Goal: Find specific page/section: Find specific page/section

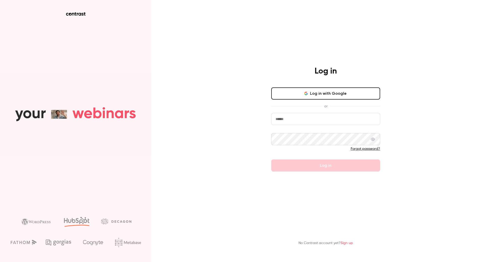
click at [308, 88] on button "Log in with Google" at bounding box center [325, 93] width 109 height 12
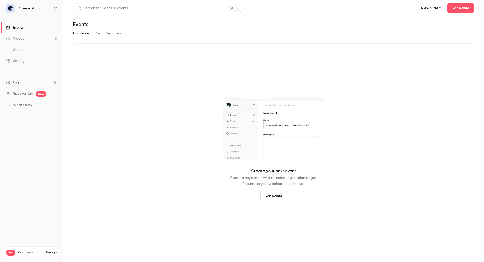
click at [22, 38] on div "Videos" at bounding box center [15, 38] width 18 height 5
